Goal: Feedback & Contribution: Leave review/rating

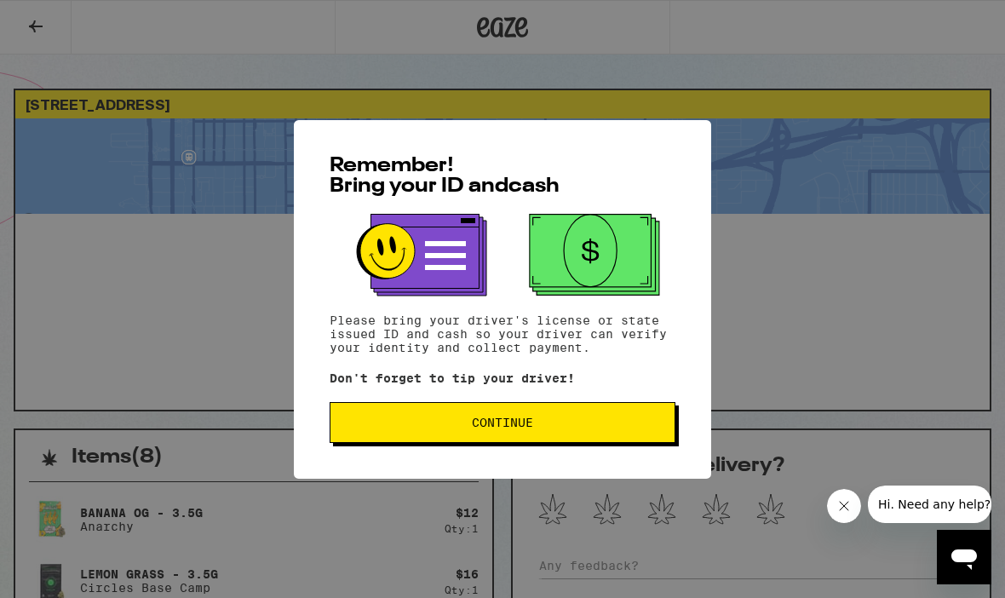
click at [561, 434] on button "Continue" at bounding box center [503, 422] width 346 height 41
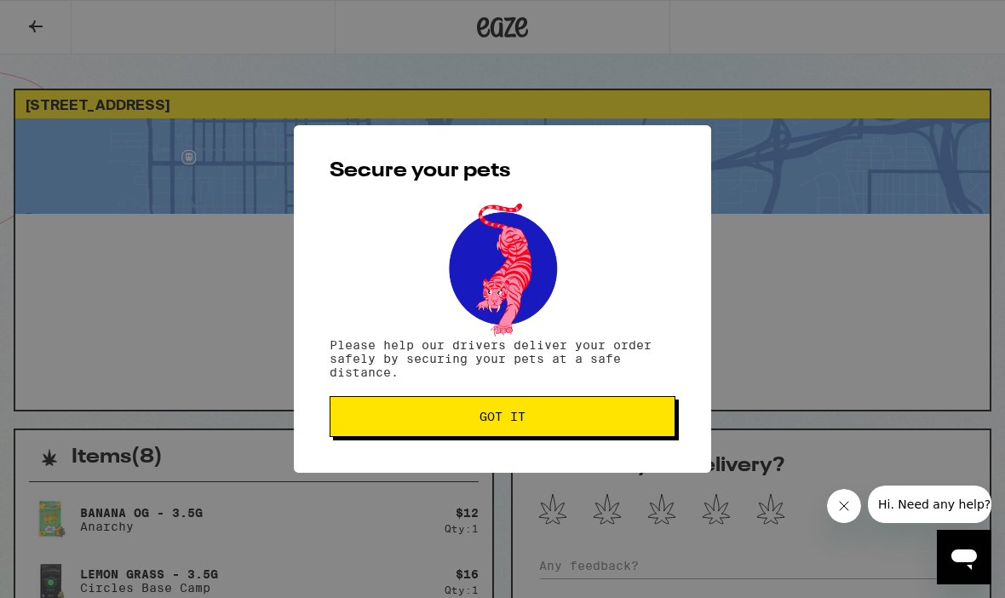
click at [557, 422] on span "Got it" at bounding box center [502, 417] width 317 height 12
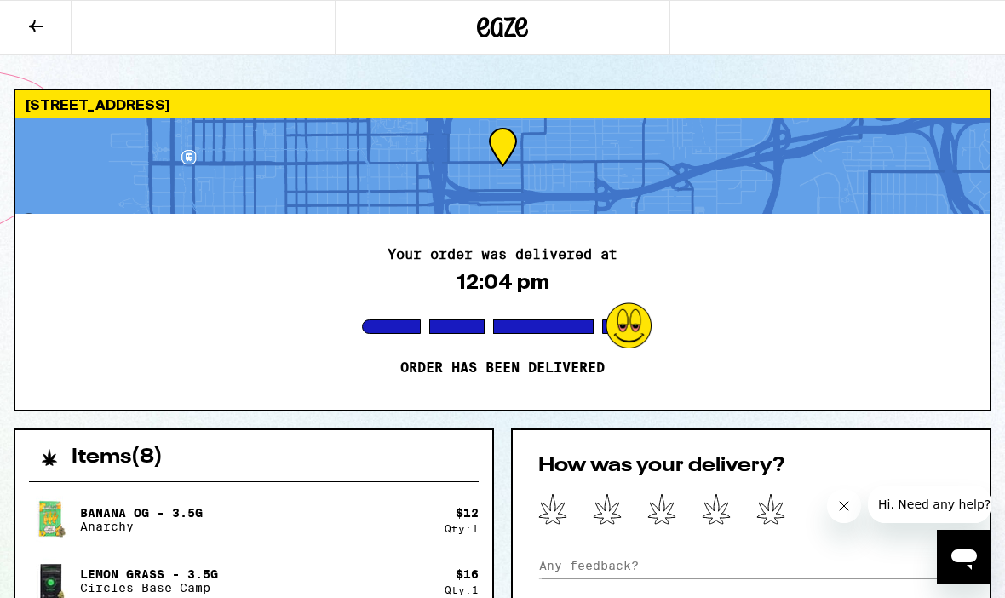
click at [781, 518] on icon at bounding box center [770, 509] width 27 height 30
click at [836, 509] on button "Close message from company" at bounding box center [844, 506] width 34 height 34
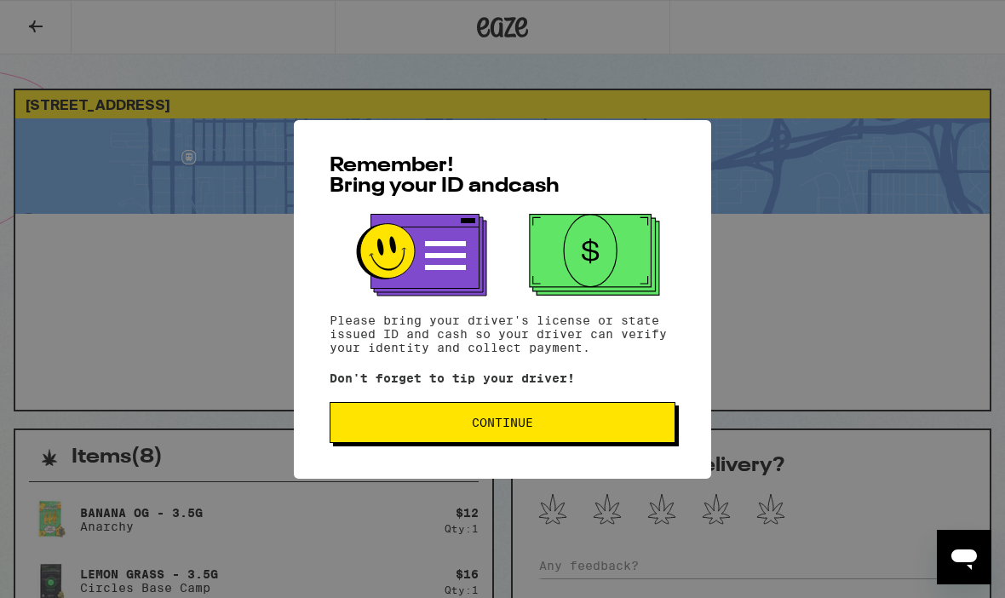
click at [562, 434] on button "Continue" at bounding box center [503, 422] width 346 height 41
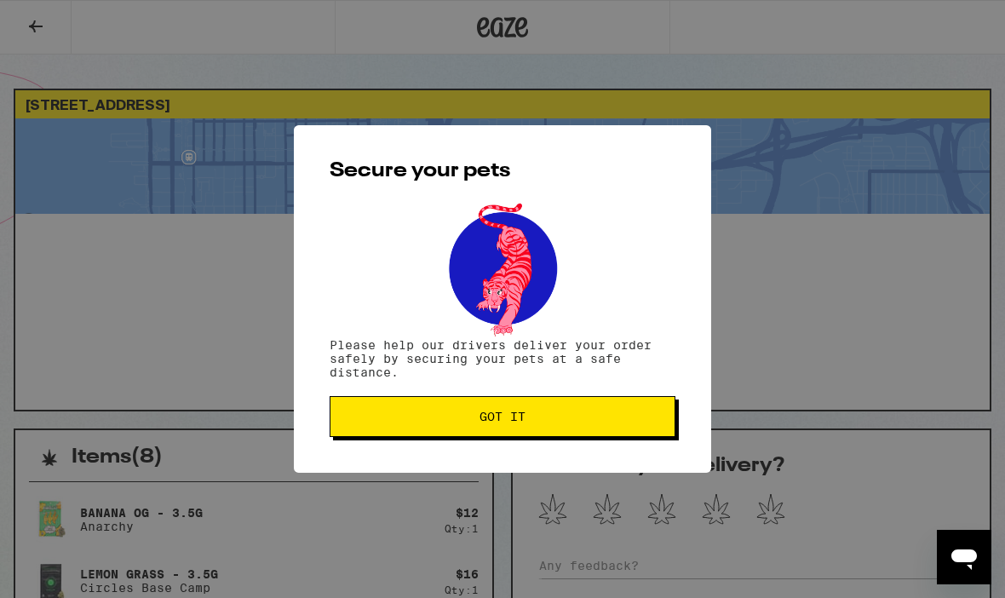
click at [565, 428] on button "Got it" at bounding box center [503, 416] width 346 height 41
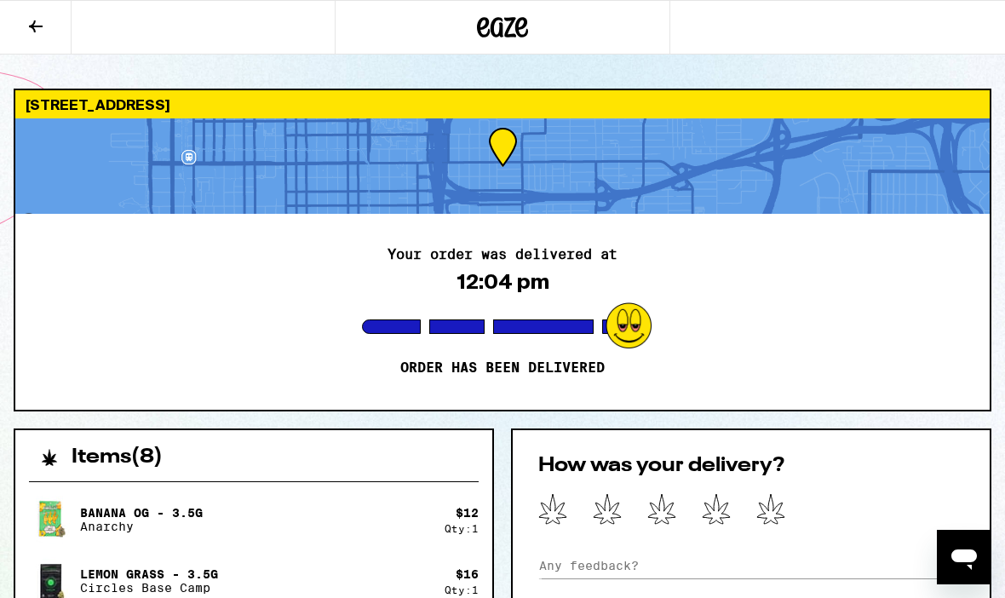
click at [778, 500] on icon at bounding box center [770, 509] width 29 height 32
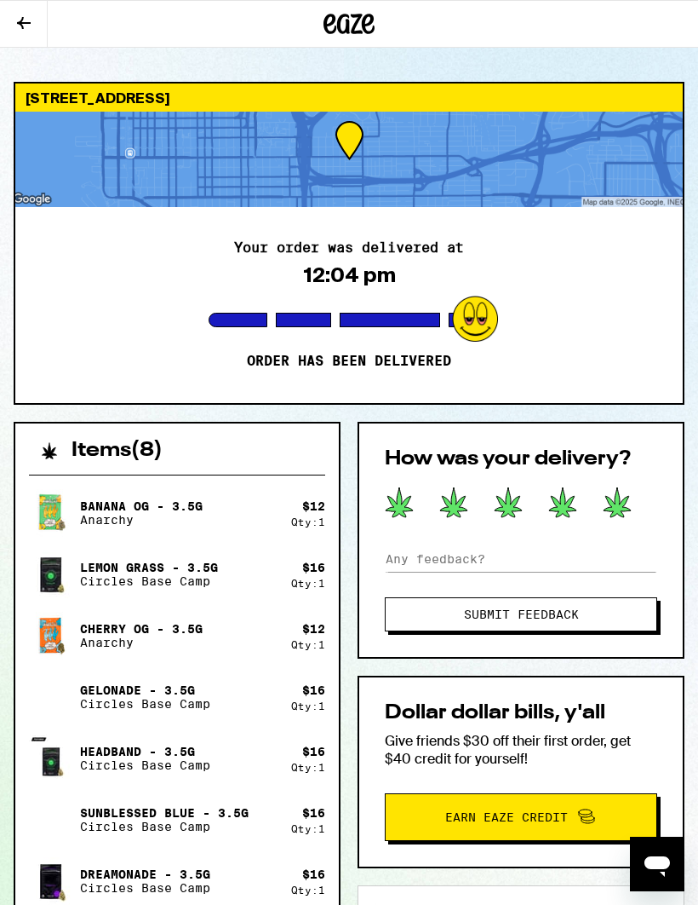
click at [528, 597] on span "Submit Feedback" at bounding box center [521, 614] width 115 height 12
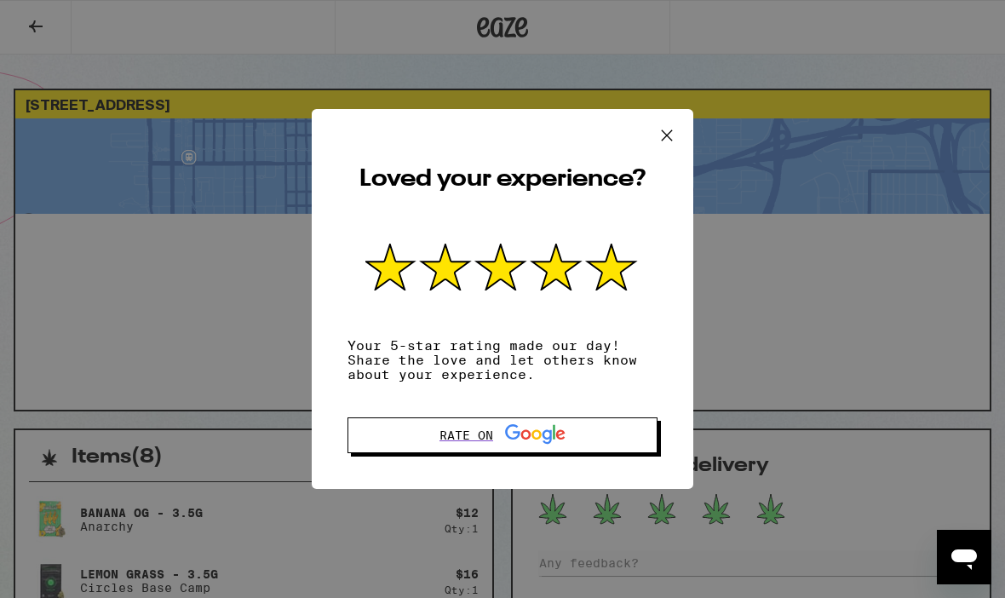
click at [666, 141] on icon at bounding box center [667, 136] width 26 height 26
